Goal: Information Seeking & Learning: Learn about a topic

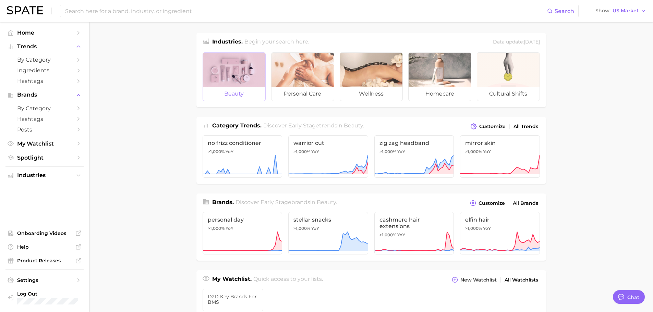
click at [249, 78] on div at bounding box center [234, 70] width 62 height 34
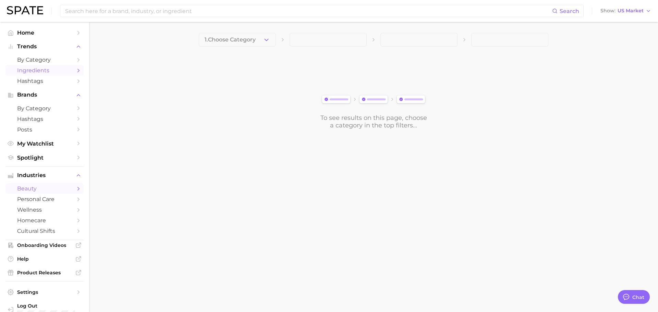
click at [51, 68] on span "Ingredients" at bounding box center [44, 70] width 55 height 7
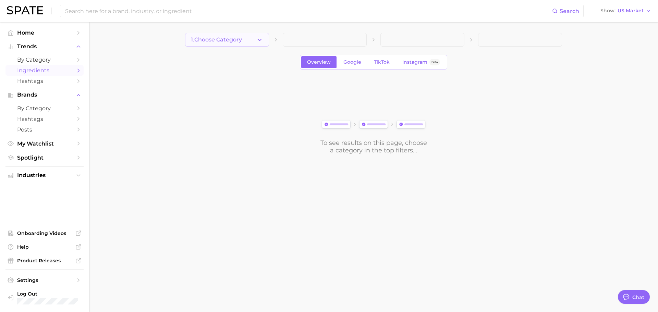
click at [256, 40] on icon "button" at bounding box center [259, 39] width 7 height 7
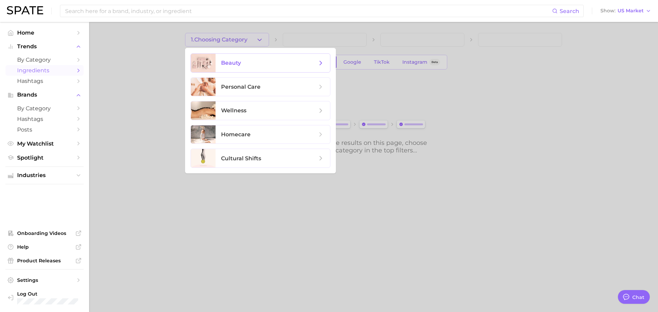
click at [239, 67] on span "beauty" at bounding box center [269, 63] width 96 height 8
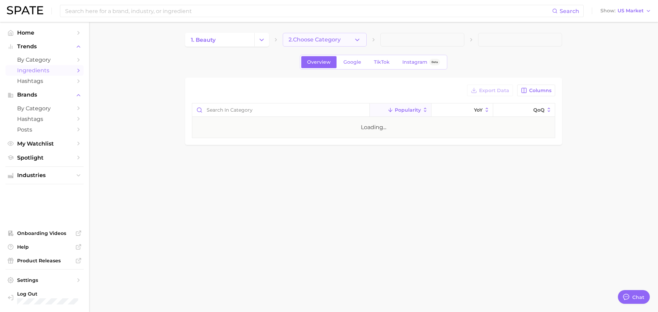
type textarea "x"
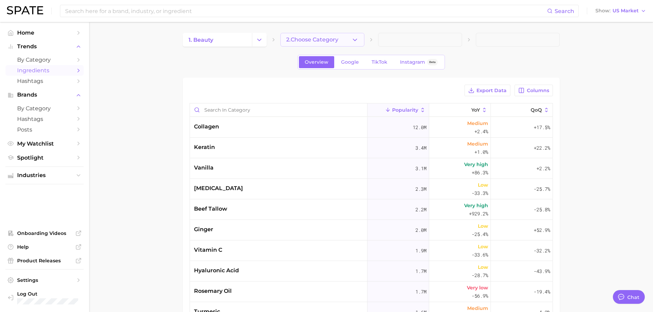
click at [321, 40] on span "2. Choose Category" at bounding box center [312, 40] width 52 height 6
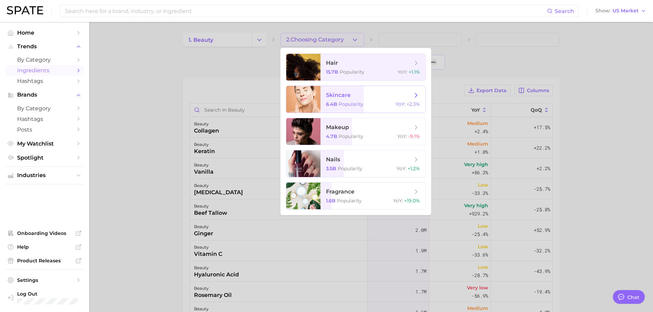
click at [322, 96] on span "skincare 6.4b Popularity YoY : +2.3%" at bounding box center [373, 99] width 105 height 27
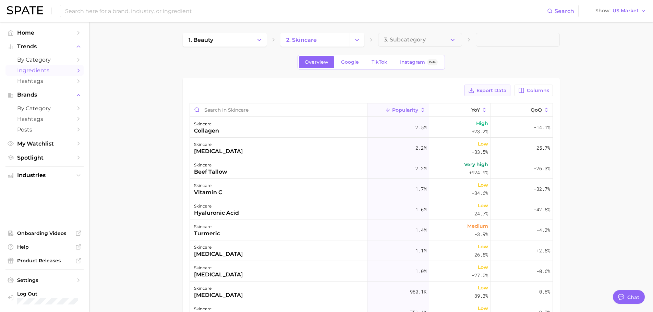
click at [484, 92] on span "Export Data" at bounding box center [492, 91] width 30 height 6
click at [35, 59] on span "by Category" at bounding box center [44, 60] width 55 height 7
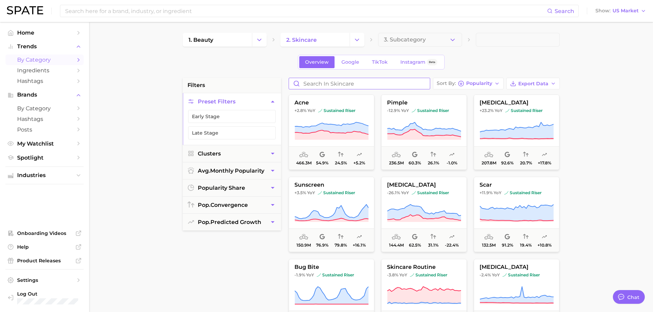
click at [368, 83] on input "Search in skincare" at bounding box center [359, 83] width 141 height 11
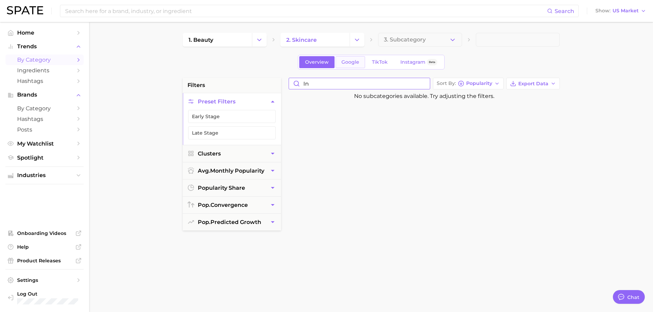
type input "i"
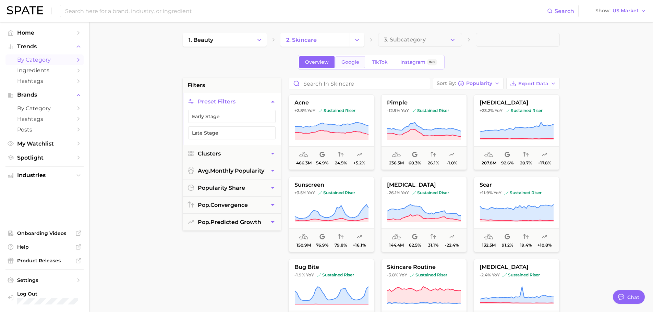
click at [350, 61] on span "Google" at bounding box center [351, 62] width 18 height 6
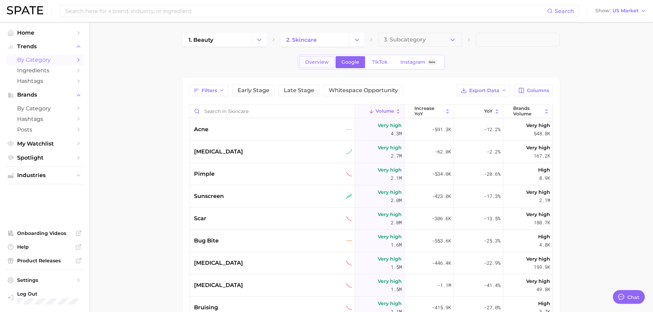
click at [320, 59] on span "Overview" at bounding box center [317, 62] width 24 height 6
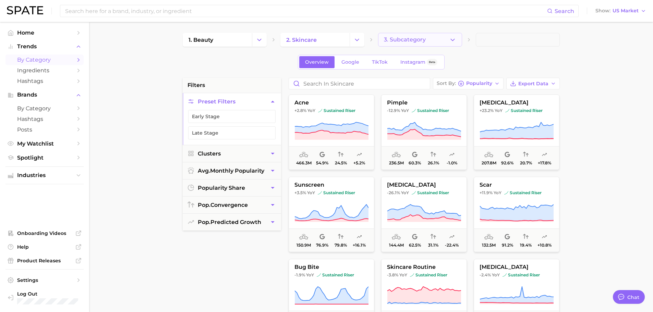
click at [456, 37] on icon "button" at bounding box center [452, 39] width 7 height 7
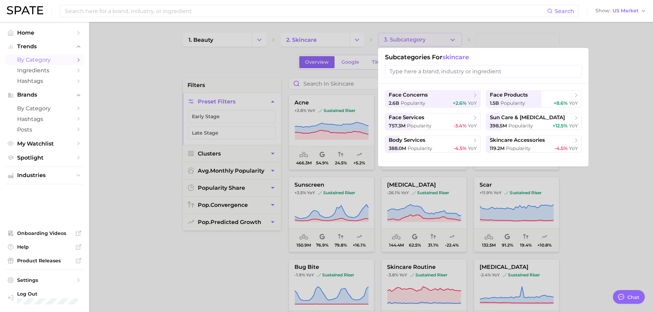
click at [452, 72] on input "search" at bounding box center [483, 71] width 197 height 13
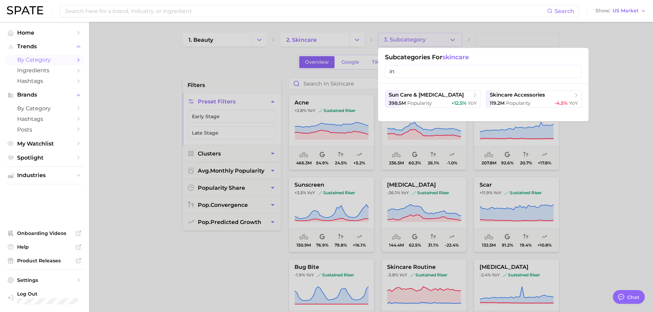
type input "i"
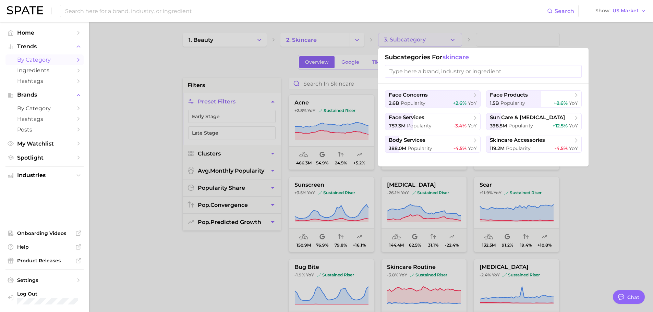
click at [623, 81] on div at bounding box center [326, 156] width 653 height 312
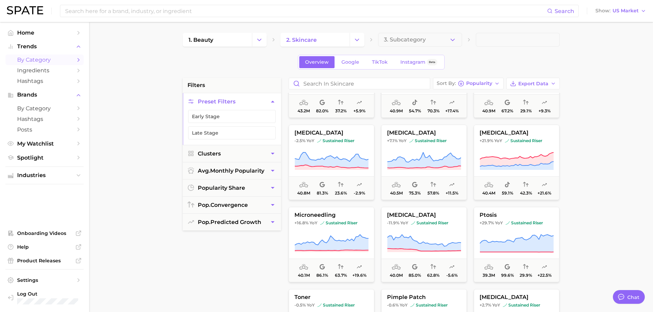
scroll to position [754, 0]
